Goal: Find specific page/section: Find specific page/section

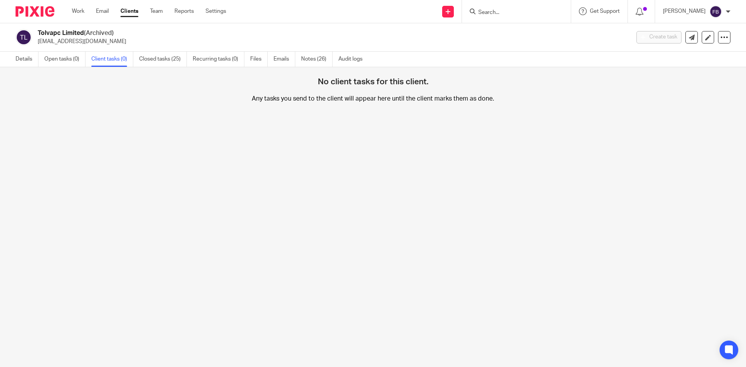
click at [129, 12] on link "Clients" at bounding box center [129, 11] width 18 height 8
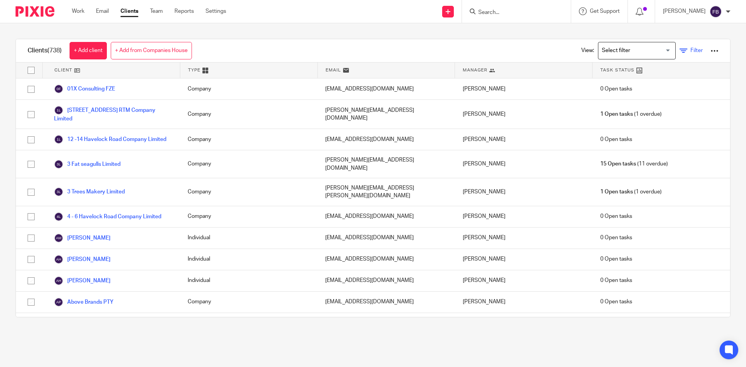
click at [690, 49] on span "Filter" at bounding box center [696, 50] width 12 height 5
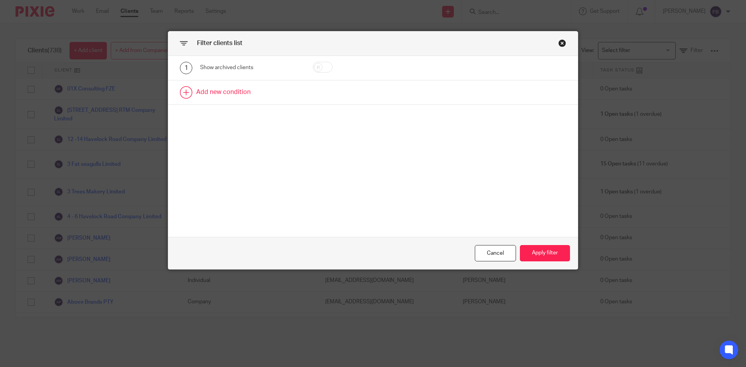
click at [234, 91] on link at bounding box center [373, 92] width 410 height 24
click at [278, 91] on div "Field" at bounding box center [243, 95] width 75 height 16
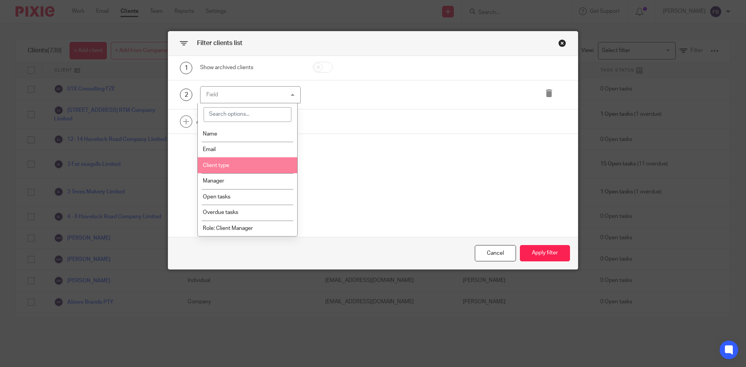
click at [240, 164] on li "Client type" at bounding box center [248, 165] width 100 height 16
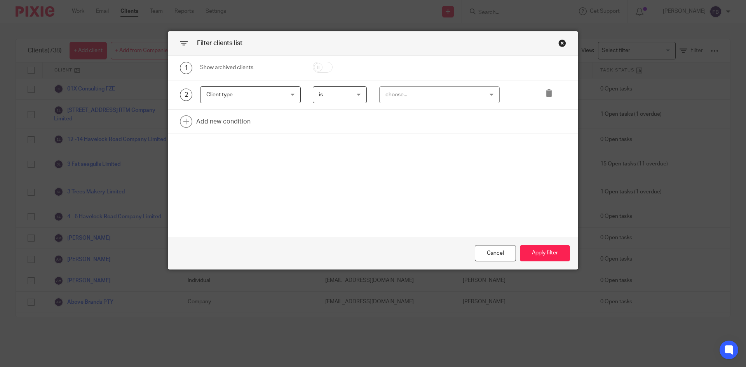
click at [431, 93] on div "choose..." at bounding box center [430, 95] width 91 height 16
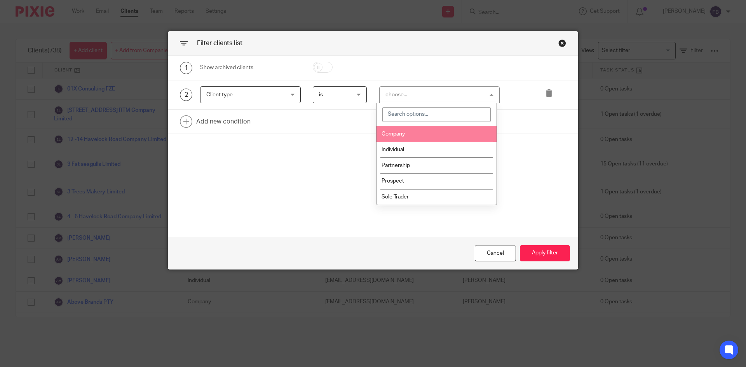
click at [399, 134] on span "Company" at bounding box center [393, 133] width 23 height 5
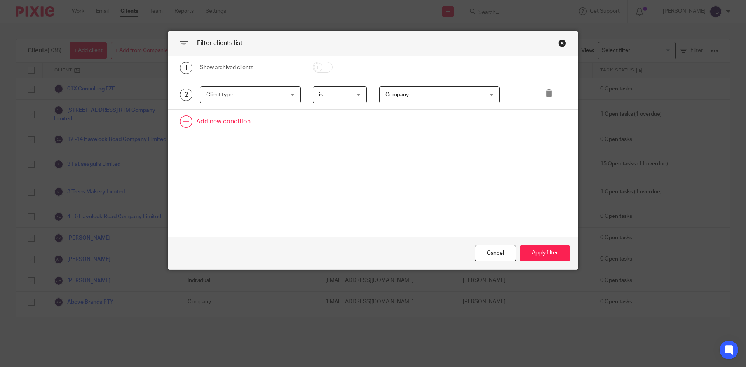
click at [243, 123] on link at bounding box center [373, 122] width 410 height 24
click at [385, 176] on div "1 Show archived clients 2 Client type Client type Name Email Client type Manage…" at bounding box center [373, 146] width 410 height 181
click at [546, 252] on button "Apply filter" at bounding box center [545, 253] width 50 height 17
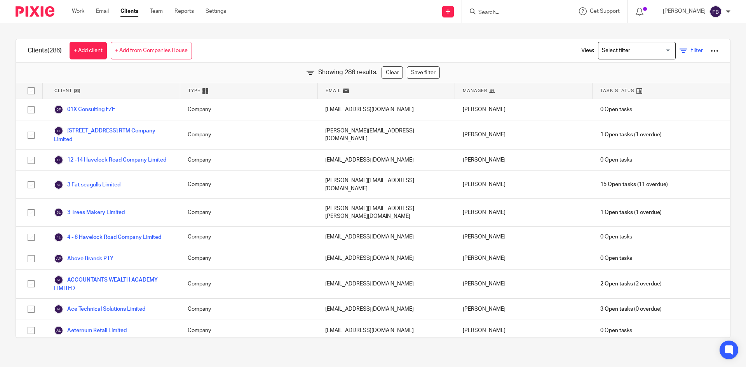
click at [690, 48] on span "Filter" at bounding box center [696, 50] width 12 height 5
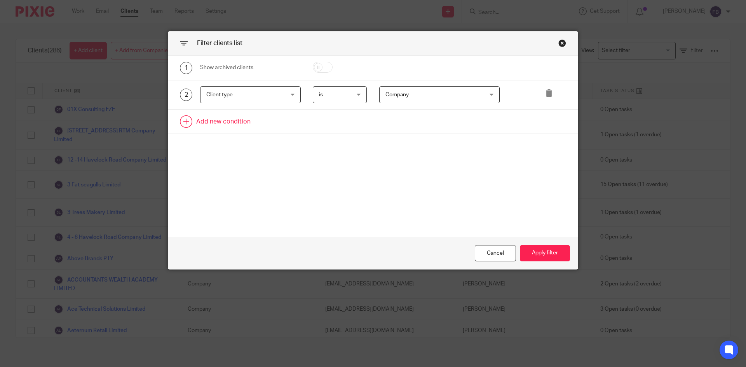
click at [240, 123] on link at bounding box center [373, 122] width 410 height 24
click at [279, 125] on div "Field" at bounding box center [250, 123] width 101 height 17
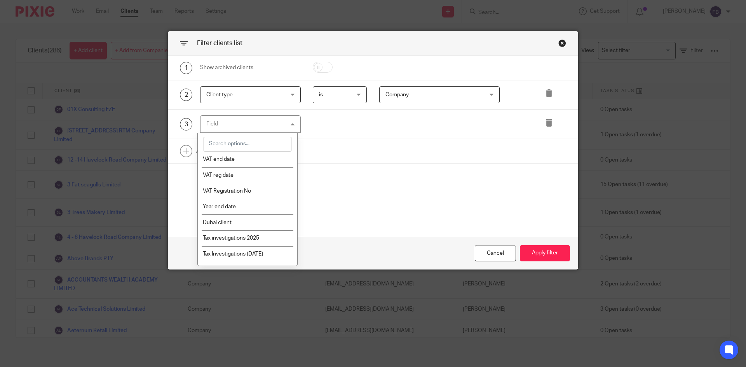
scroll to position [855, 0]
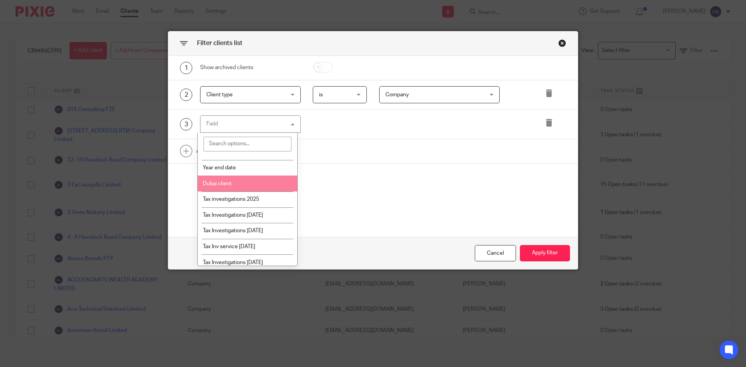
click at [223, 183] on span "Dubai client" at bounding box center [217, 183] width 29 height 5
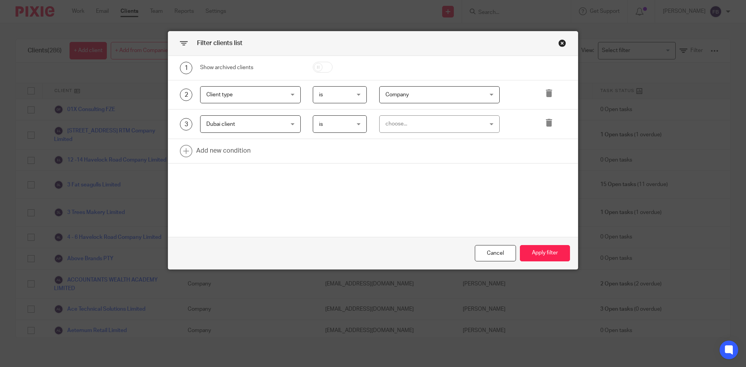
click at [448, 123] on div "choose..." at bounding box center [430, 124] width 91 height 16
click at [397, 156] on li "No" at bounding box center [436, 157] width 120 height 16
click at [542, 255] on button "Apply filter" at bounding box center [545, 253] width 50 height 17
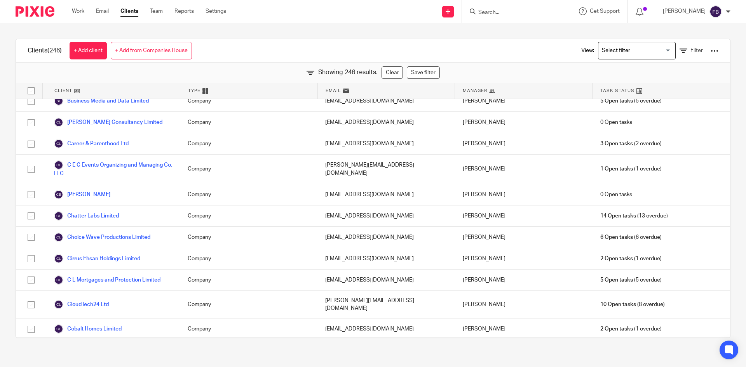
scroll to position [777, 0]
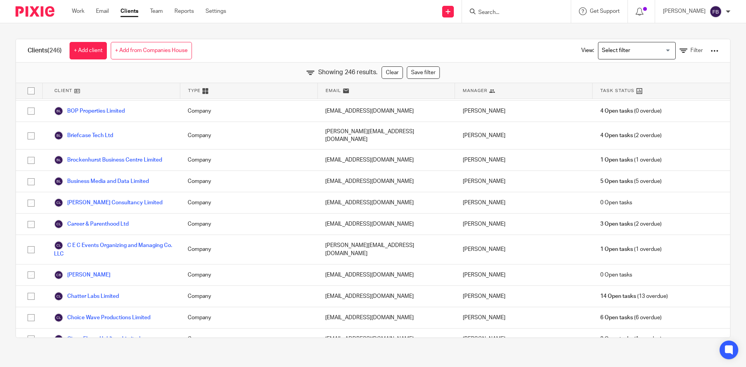
click at [711, 49] on div at bounding box center [715, 51] width 8 height 8
click at [657, 90] on link "Export clients to CSV file" at bounding box center [652, 92] width 108 height 12
